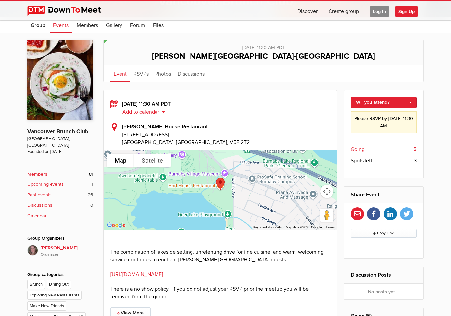
scroll to position [112, 0]
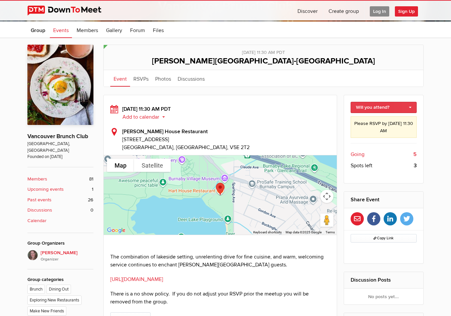
click at [404, 106] on link "Will you attend?" at bounding box center [384, 107] width 66 height 11
click at [372, 119] on link "I'm going" at bounding box center [384, 118] width 66 height 10
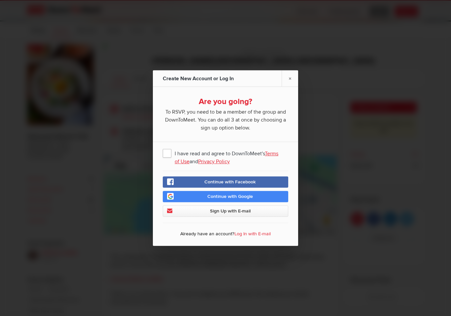
click at [170, 152] on span "I have read and agree to DownToMeet's Terms of Use and Privacy Policy" at bounding box center [225, 153] width 125 height 12
click at [0, 0] on input "I have read and agree to DownToMeet's Terms of Use and Privacy Policy" at bounding box center [0, 0] width 0 height 0
click at [229, 211] on span "Sign Up with E-mail" at bounding box center [230, 211] width 41 height 6
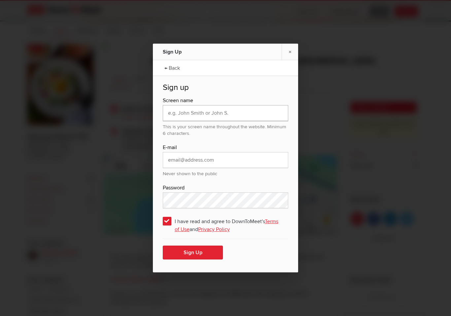
click at [240, 112] on input "text" at bounding box center [225, 113] width 125 height 16
click at [287, 51] on link "×" at bounding box center [290, 52] width 17 height 16
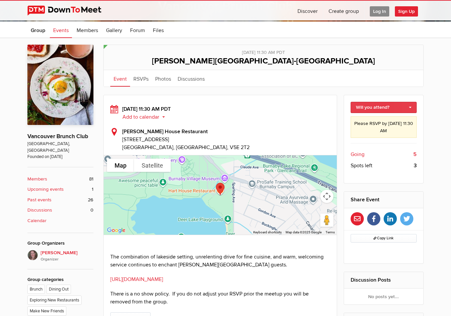
click at [403, 105] on link "Will you attend?" at bounding box center [384, 107] width 66 height 11
click at [372, 122] on link "I'm going" at bounding box center [384, 118] width 66 height 10
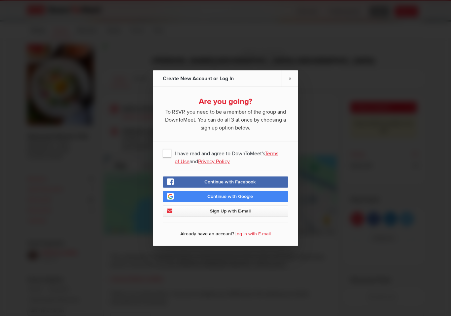
click at [169, 151] on span "I have read and agree to DownToMeet's Terms of Use and Privacy Policy" at bounding box center [225, 153] width 125 height 12
click at [0, 0] on input "I have read and agree to DownToMeet's Terms of Use and Privacy Policy" at bounding box center [0, 0] width 0 height 0
click at [246, 209] on span "Sign Up with E-mail" at bounding box center [230, 211] width 41 height 6
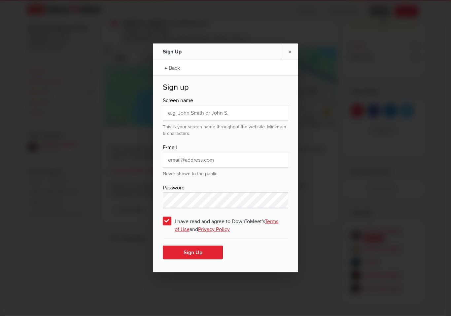
scroll to position [287, 0]
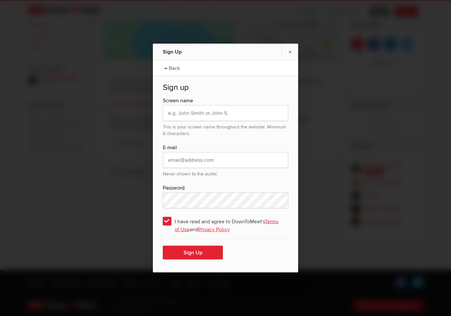
click at [289, 52] on link "×" at bounding box center [290, 52] width 17 height 16
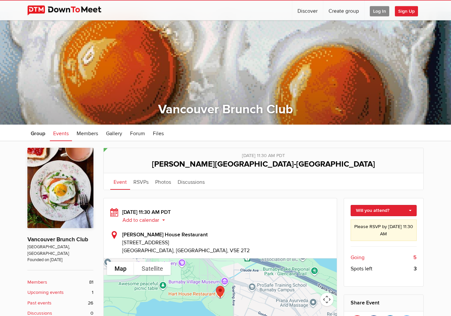
scroll to position [0, 0]
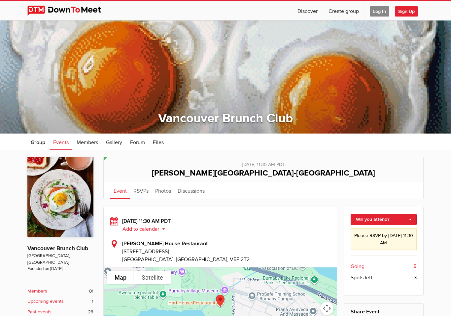
click at [382, 9] on span "Log In" at bounding box center [379, 11] width 19 height 10
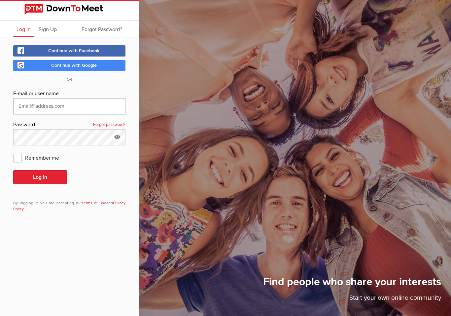
click at [56, 107] on input "text" at bounding box center [69, 106] width 112 height 16
type input "Hotbreadmp@yahoo.ca"
click at [23, 156] on span "Remember me" at bounding box center [39, 158] width 53 height 12
click at [13, 152] on input "Remember me" at bounding box center [13, 151] width 0 height 0
click at [17, 159] on span "Remember me" at bounding box center [39, 158] width 53 height 12
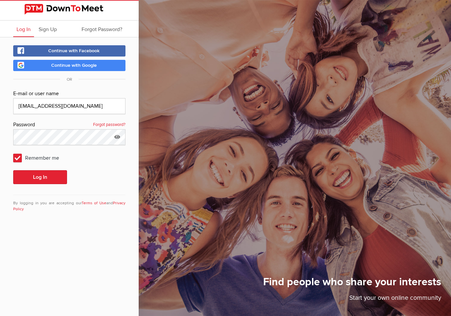
click at [13, 152] on input "Remember me" at bounding box center [13, 151] width 0 height 0
checkbox input "false"
click at [121, 136] on icon at bounding box center [117, 136] width 10 height 15
click at [48, 175] on button "Log In" at bounding box center [40, 177] width 54 height 14
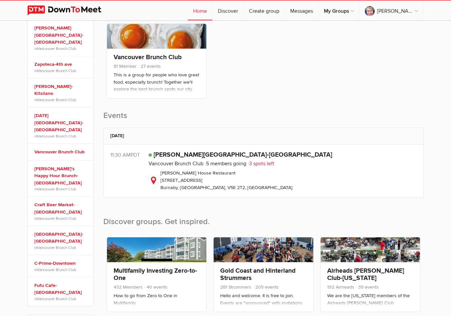
scroll to position [122, 0]
click at [177, 155] on link "[PERSON_NAME][GEOGRAPHIC_DATA]-[GEOGRAPHIC_DATA]" at bounding box center [243, 155] width 179 height 8
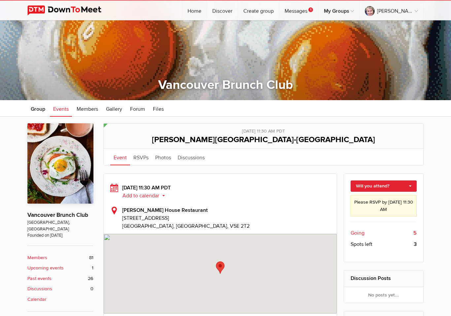
scroll to position [33, 0]
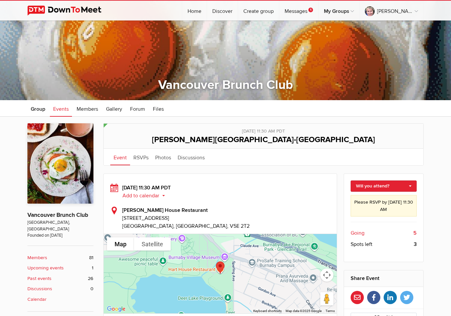
click at [360, 233] on span "Going" at bounding box center [358, 233] width 14 height 8
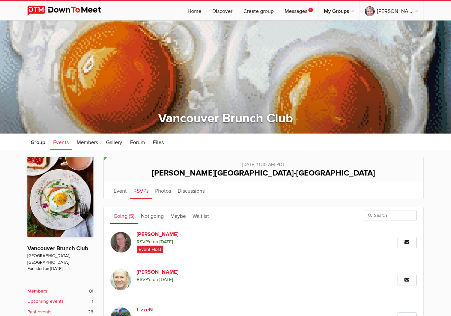
click at [144, 191] on link "RSVPs" at bounding box center [141, 190] width 22 height 17
click at [153, 218] on link "Not going" at bounding box center [152, 215] width 29 height 17
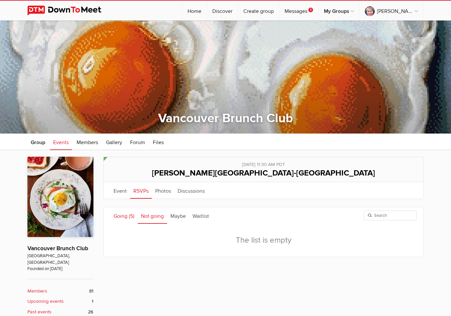
click at [124, 217] on link "Going (5)" at bounding box center [123, 215] width 27 height 17
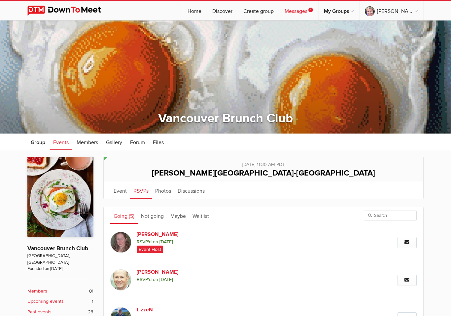
click at [312, 11] on link "Messages 1" at bounding box center [298, 11] width 39 height 20
click at [316, 13] on link "Messages 1" at bounding box center [298, 11] width 39 height 20
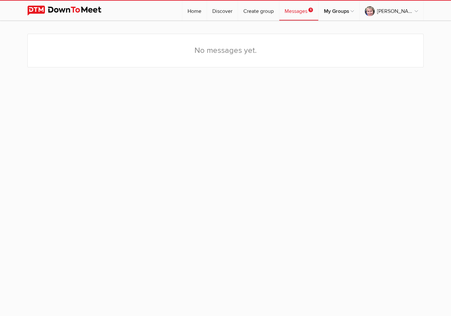
click at [309, 10] on link "Messages 1" at bounding box center [298, 11] width 39 height 20
click at [279, 14] on link "Create group" at bounding box center [258, 11] width 41 height 20
select select
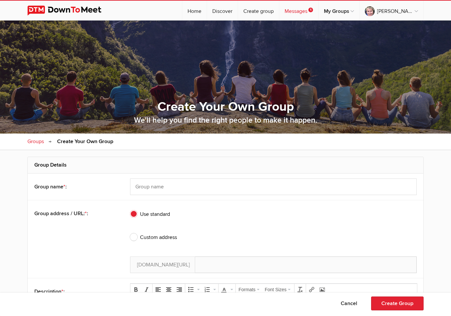
click at [306, 12] on link "Messages 1" at bounding box center [298, 11] width 39 height 20
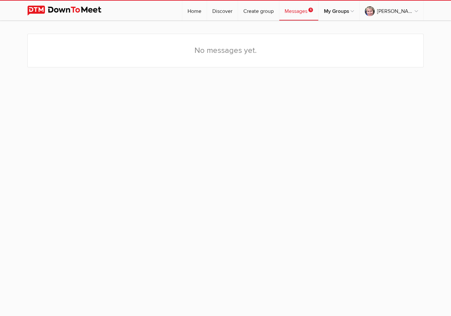
click at [301, 89] on div "No messages yet." at bounding box center [225, 61] width 396 height 68
click at [444, 44] on sp-group-messages "No messages yet." at bounding box center [225, 61] width 451 height 68
click at [207, 9] on link "Home" at bounding box center [194, 11] width 24 height 20
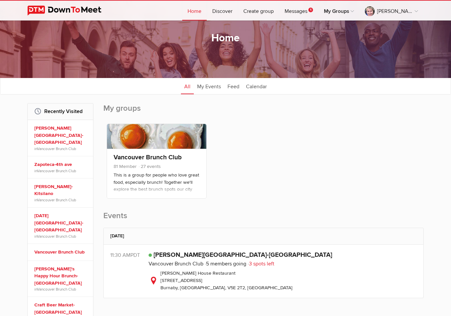
scroll to position [19, 0]
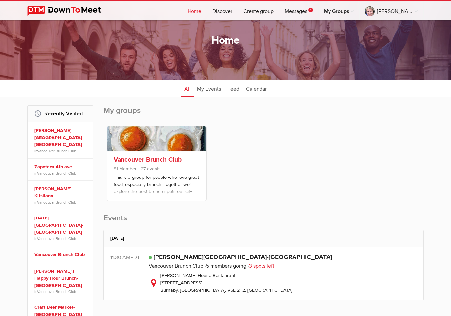
click at [162, 181] on p "This is a group for people who love great food, especially brunch! Together we'…" at bounding box center [157, 190] width 86 height 33
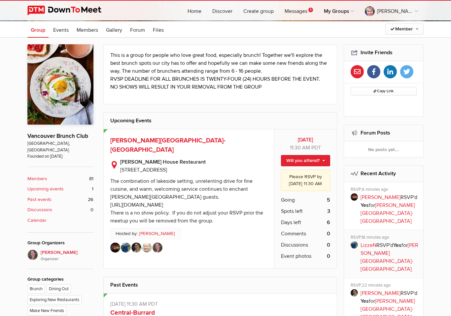
scroll to position [114, 0]
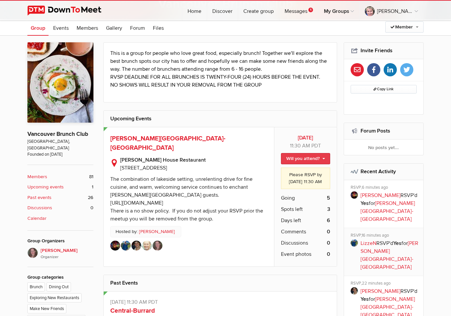
click at [315, 160] on link "Will you attend?" at bounding box center [305, 158] width 49 height 11
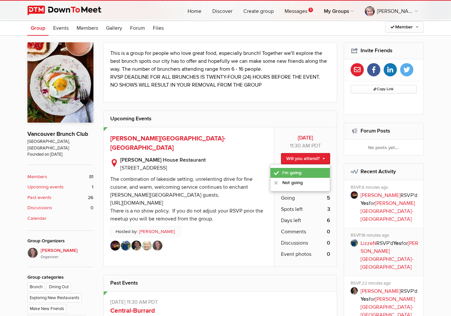
click at [297, 172] on link "I'm going" at bounding box center [299, 173] width 59 height 10
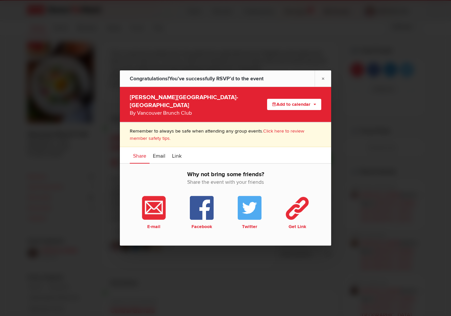
click at [216, 263] on div at bounding box center [225, 158] width 451 height 316
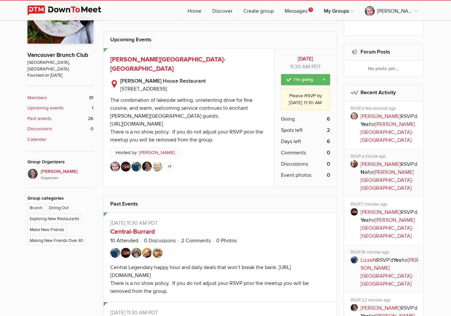
scroll to position [195, 0]
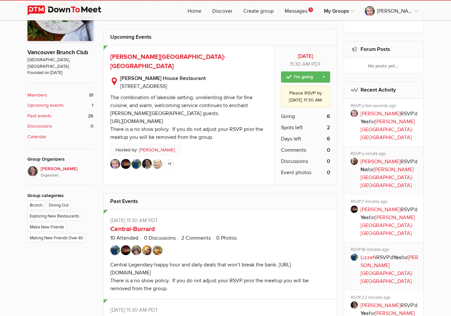
click at [143, 159] on img at bounding box center [147, 164] width 10 height 10
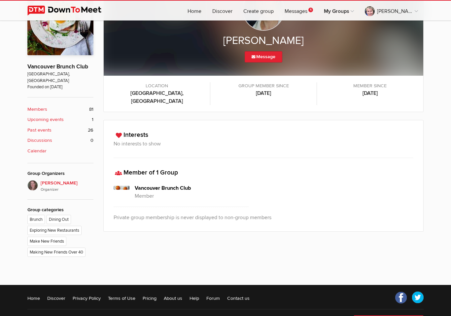
scroll to position [184, 0]
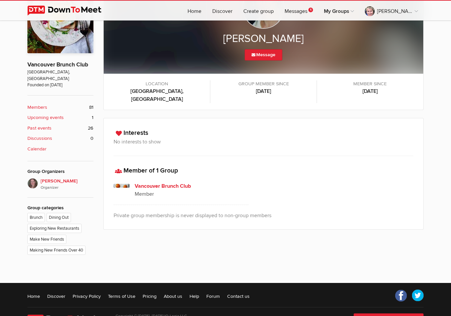
click at [165, 182] on h4 "Vancouver Brunch Club" at bounding box center [192, 186] width 114 height 8
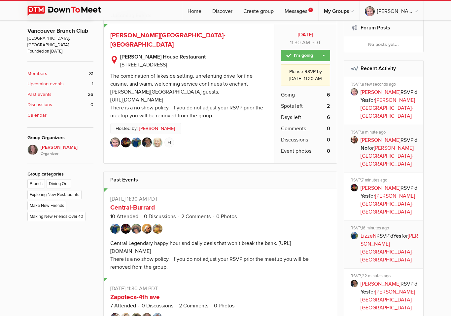
scroll to position [169, 0]
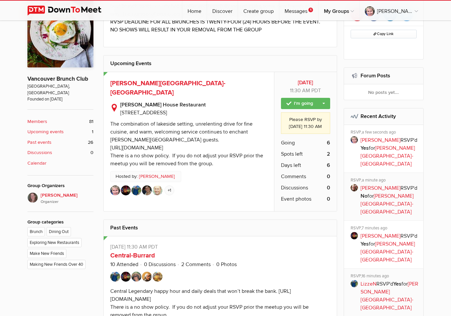
click at [139, 185] on img at bounding box center [136, 190] width 10 height 10
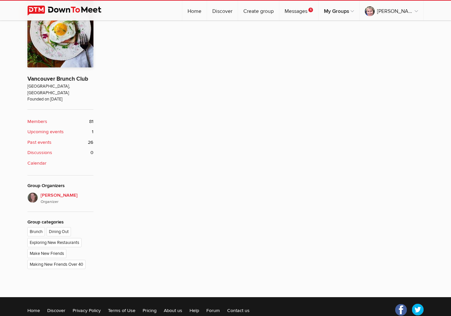
scroll to position [133, 0]
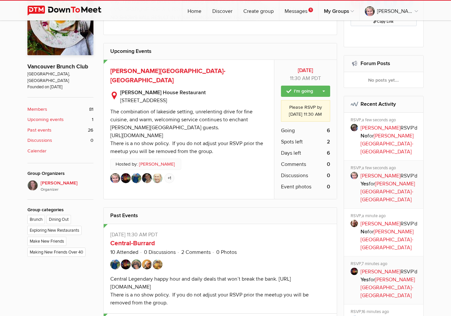
scroll to position [185, 0]
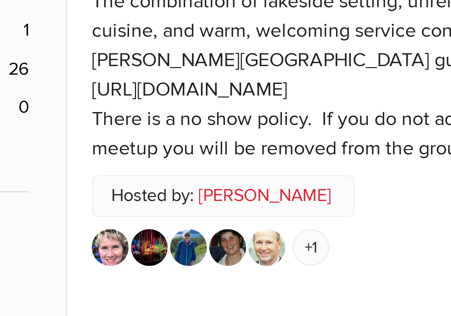
click at [121, 170] on img at bounding box center [126, 175] width 10 height 10
